Goal: Task Accomplishment & Management: Manage account settings

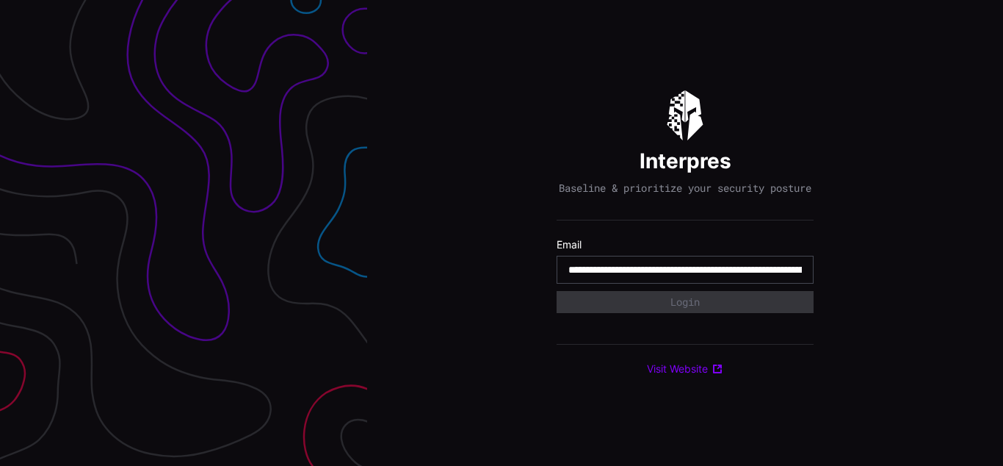
click at [685, 276] on input "**********" at bounding box center [685, 269] width 234 height 13
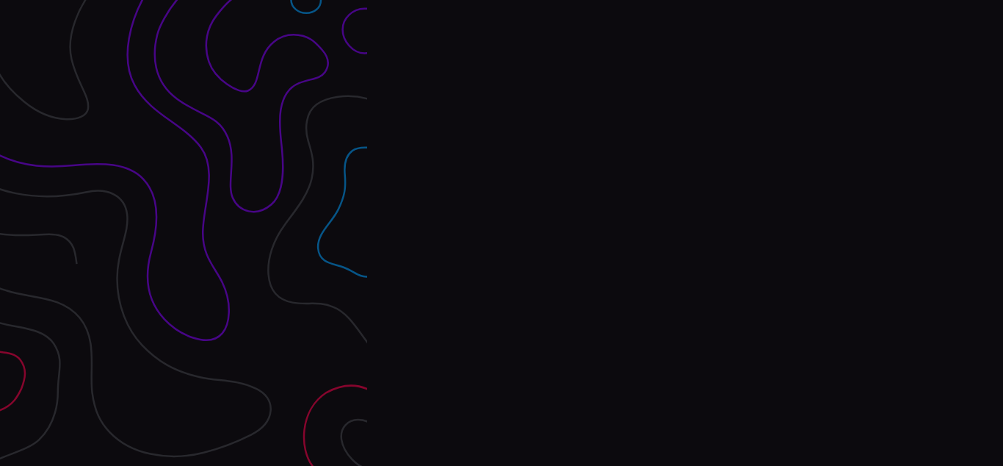
click at [502, 233] on div "Interpres Baseline & prioritize your security posture Email Login Visit Website" at bounding box center [685, 233] width 636 height 466
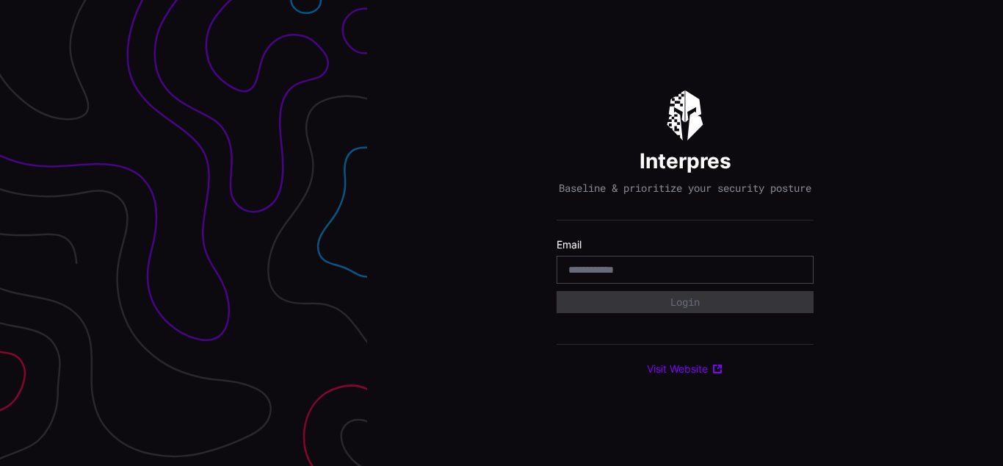
click at [502, 233] on div "Interpres Baseline & prioritize your security posture Email Login Visit Website" at bounding box center [685, 233] width 636 height 466
